Goal: Transaction & Acquisition: Purchase product/service

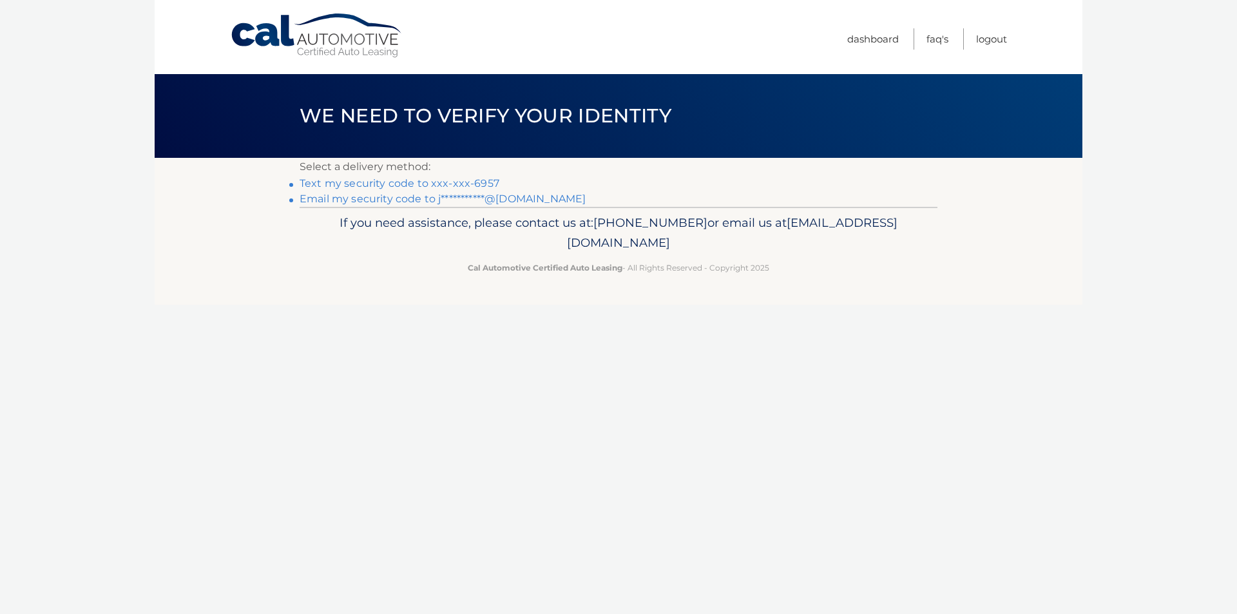
click at [440, 184] on link "Text my security code to xxx-xxx-6957" at bounding box center [400, 183] width 200 height 12
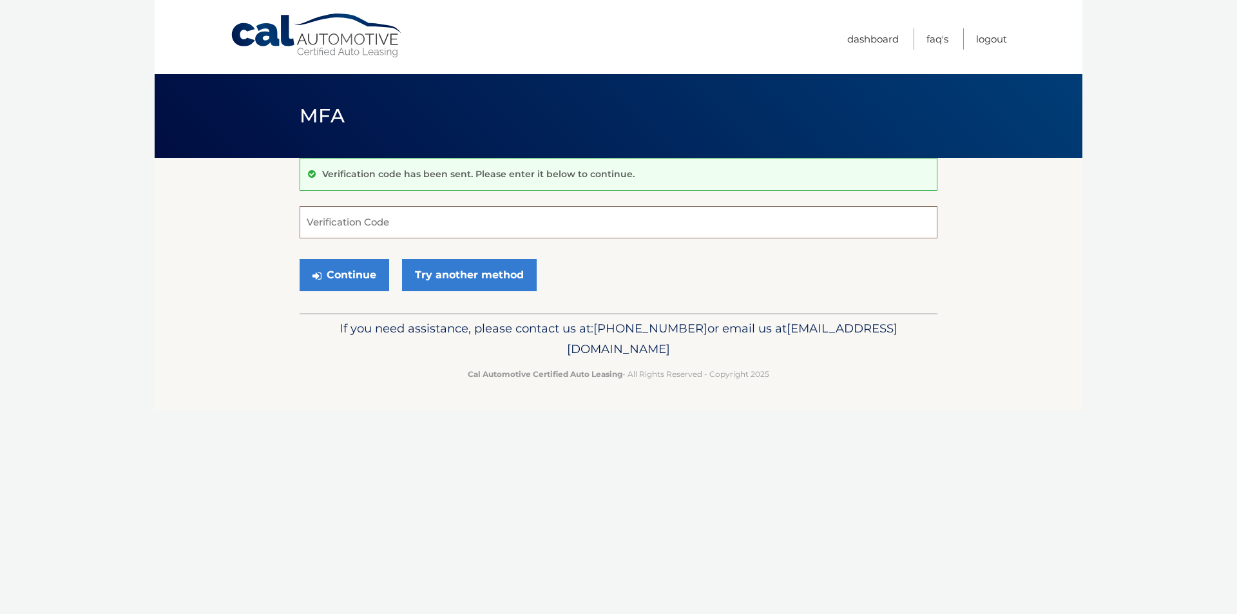
click at [389, 228] on input "Verification Code" at bounding box center [619, 222] width 638 height 32
type input "289228"
click at [325, 277] on button "Continue" at bounding box center [345, 275] width 90 height 32
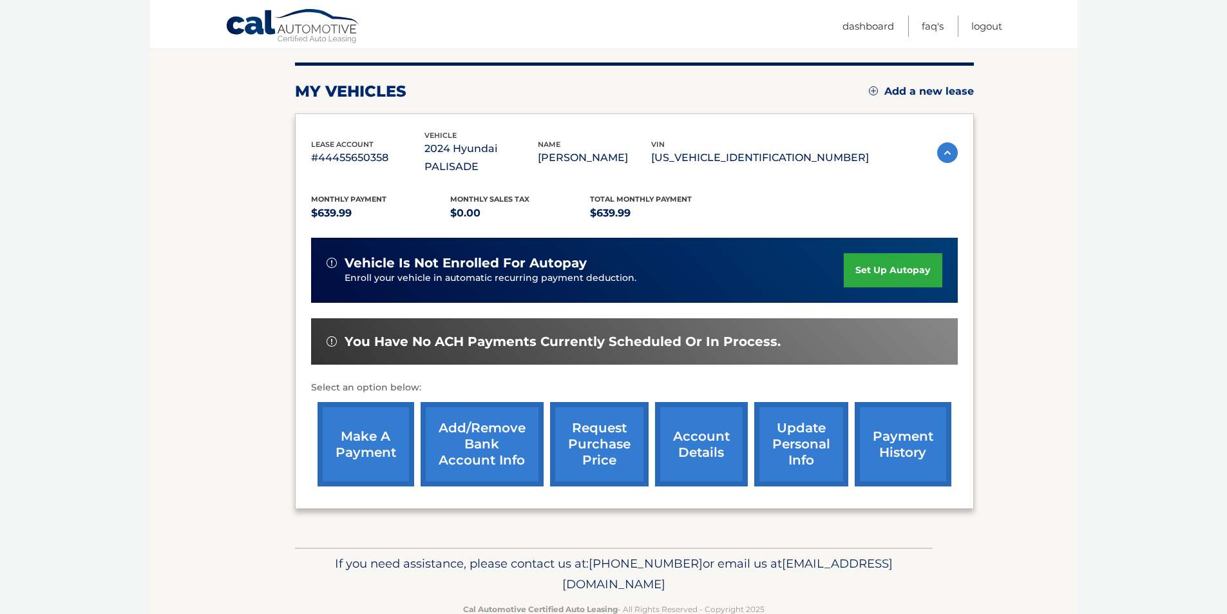
scroll to position [167, 0]
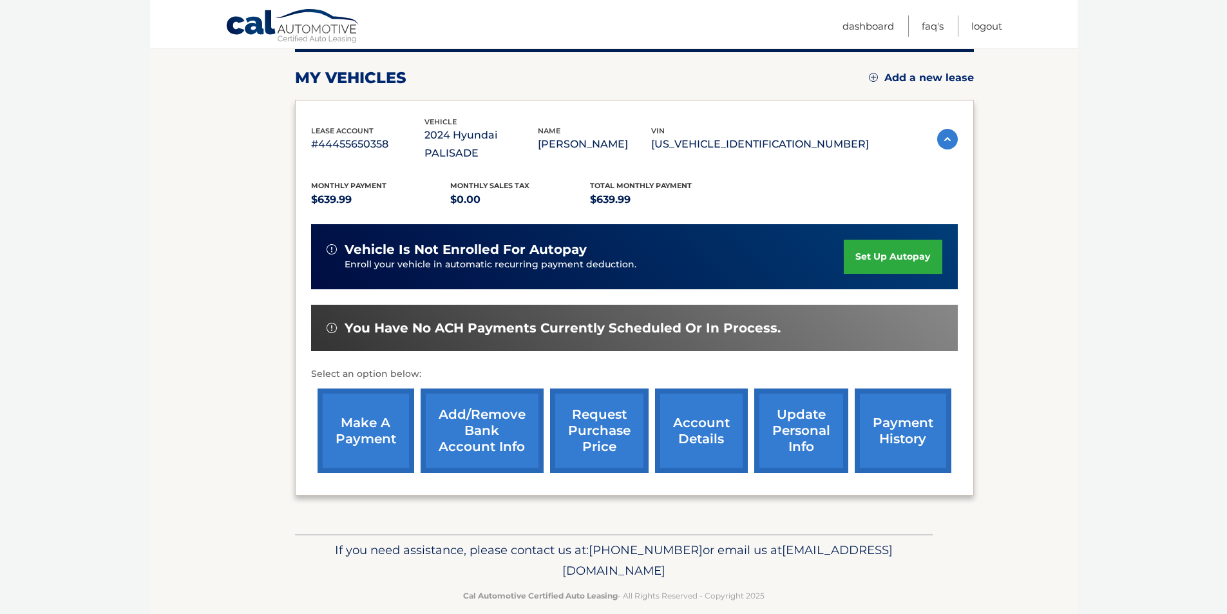
click at [366, 404] on link "make a payment" at bounding box center [366, 430] width 97 height 84
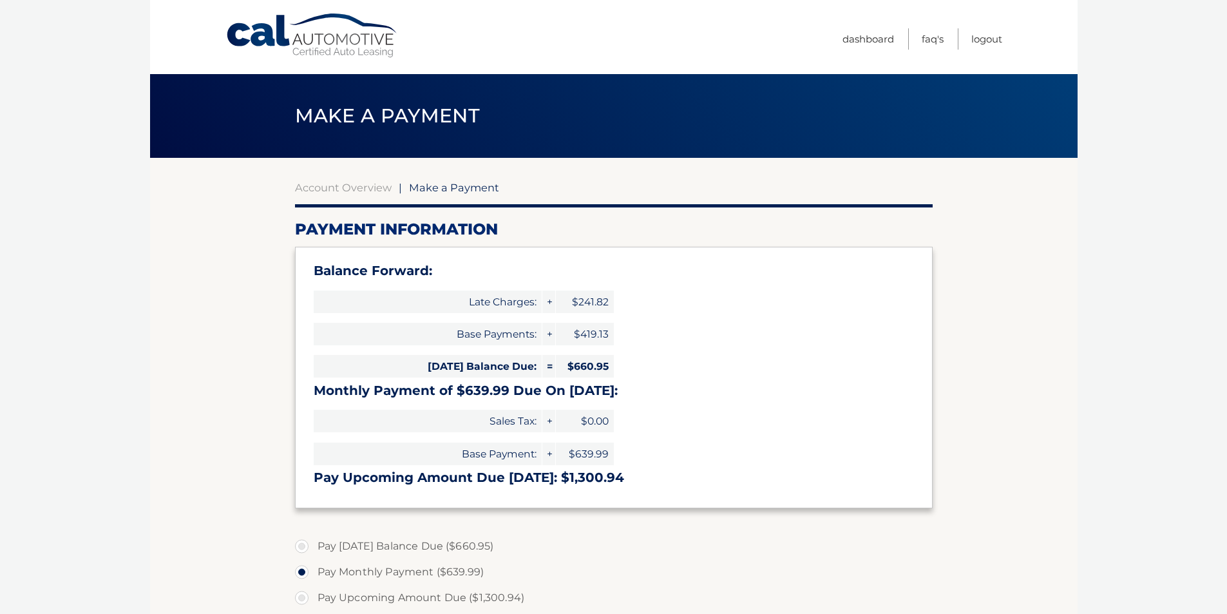
select select "ZjQyMWI1MDAtZmE4Ny00OTNjLTg1ZjQtZTRjMDVmYjZhZWFm"
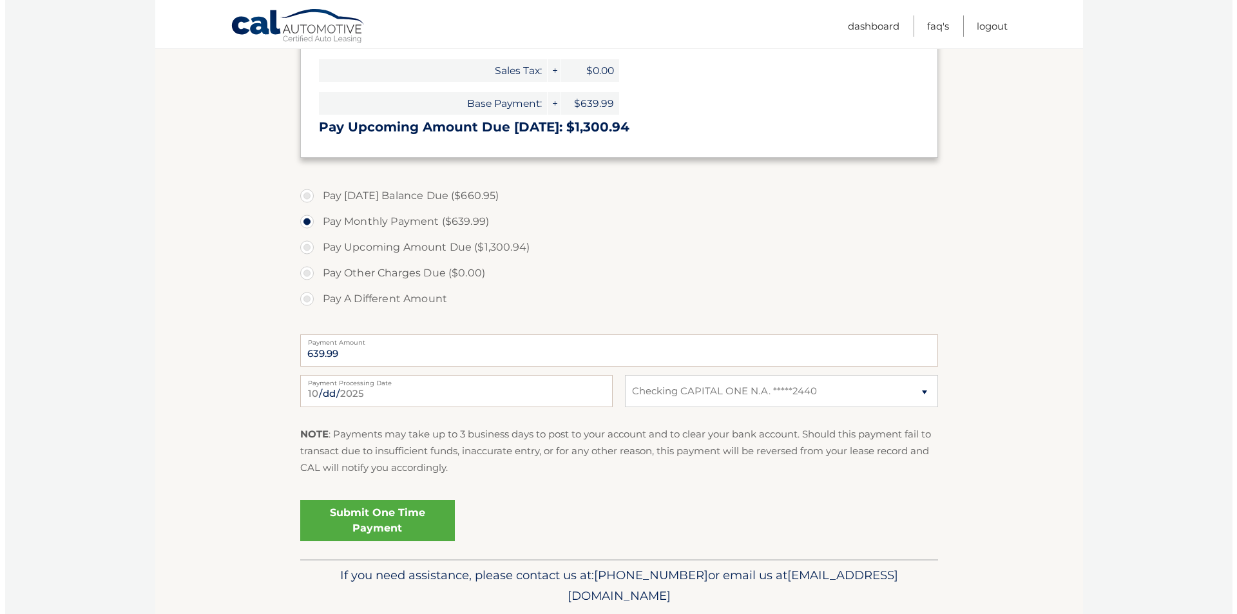
scroll to position [386, 0]
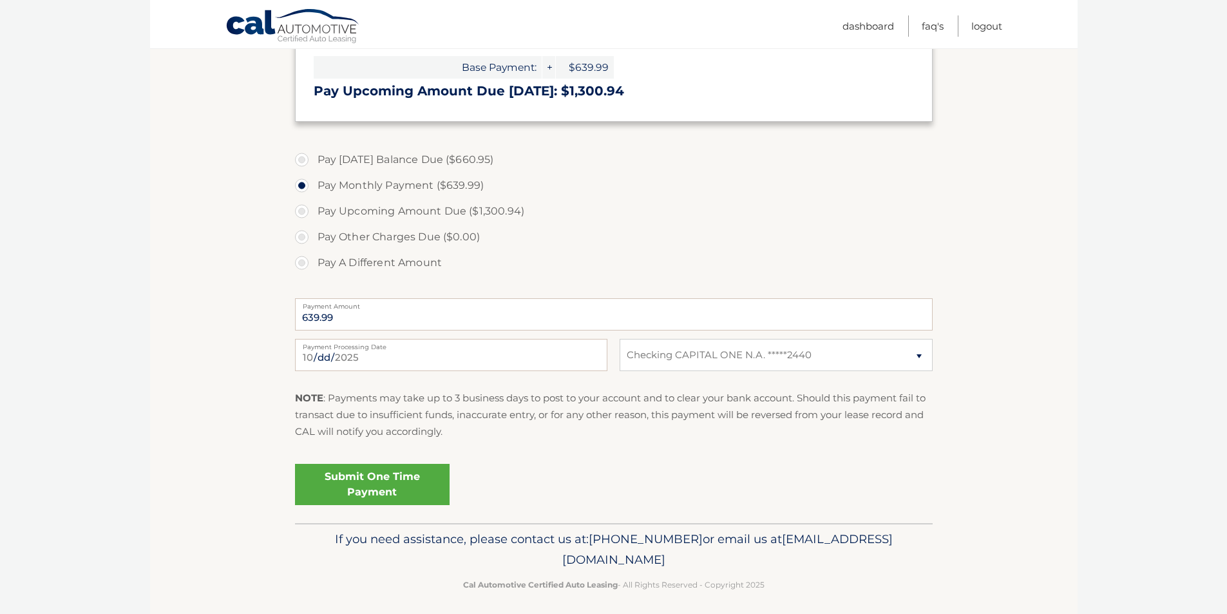
click at [372, 486] on link "Submit One Time Payment" at bounding box center [372, 484] width 155 height 41
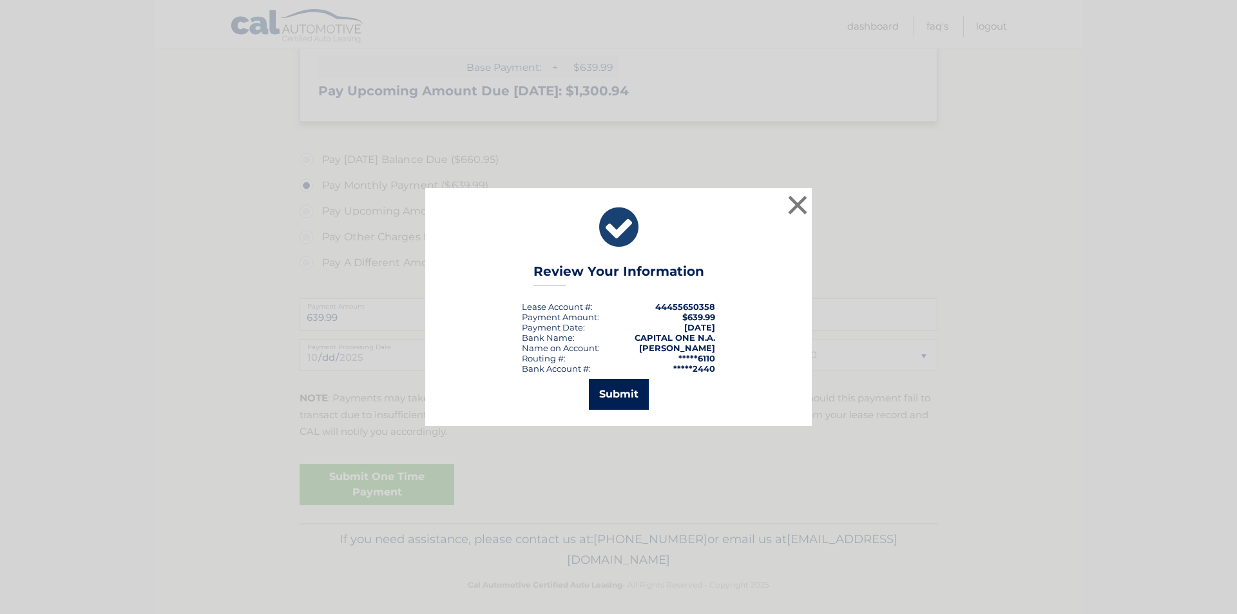
drag, startPoint x: 641, startPoint y: 394, endPoint x: 794, endPoint y: 383, distance: 153.6
click at [645, 393] on button "Submit" at bounding box center [619, 394] width 60 height 31
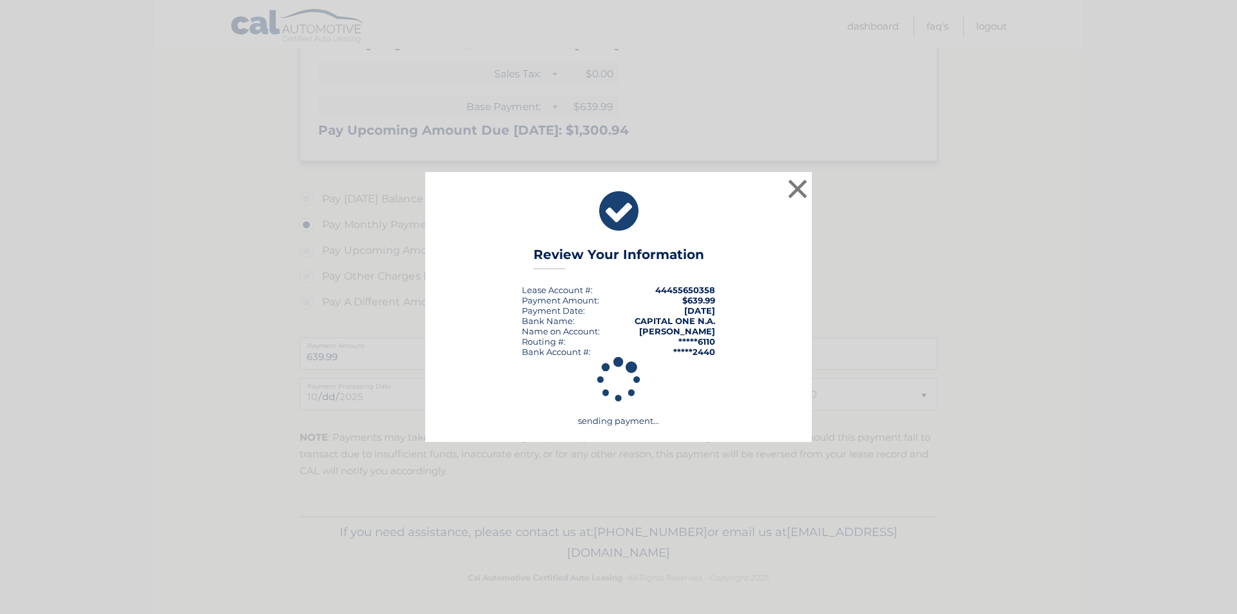
scroll to position [347, 0]
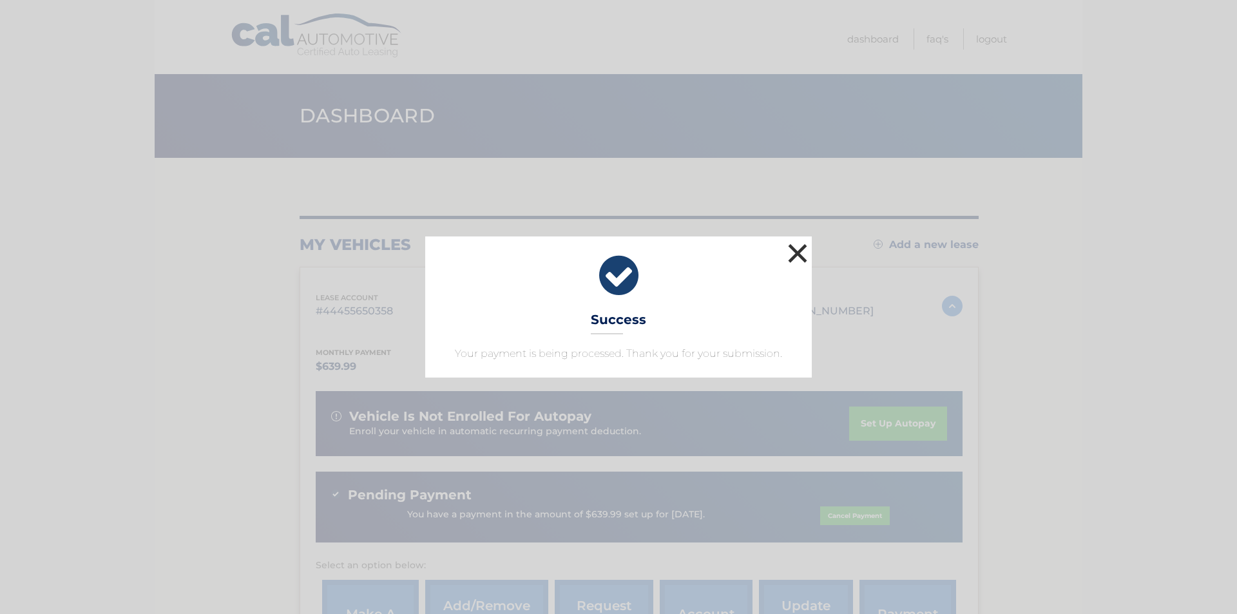
click at [801, 252] on button "×" at bounding box center [798, 253] width 26 height 26
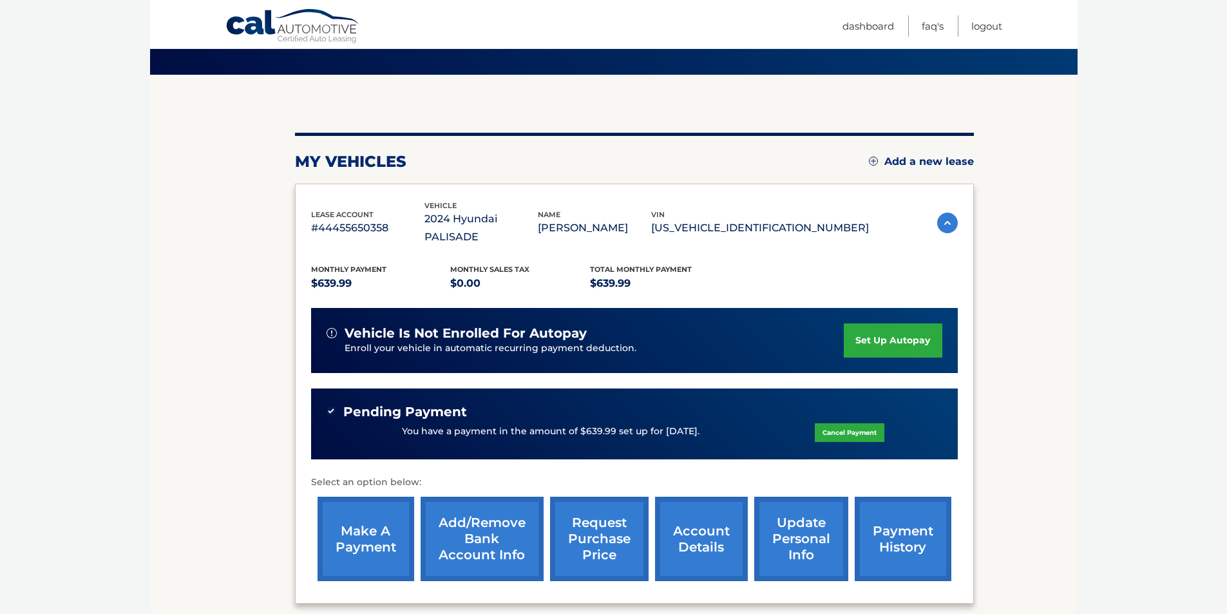
scroll to position [129, 0]
